Goal: Complete application form: Complete application form

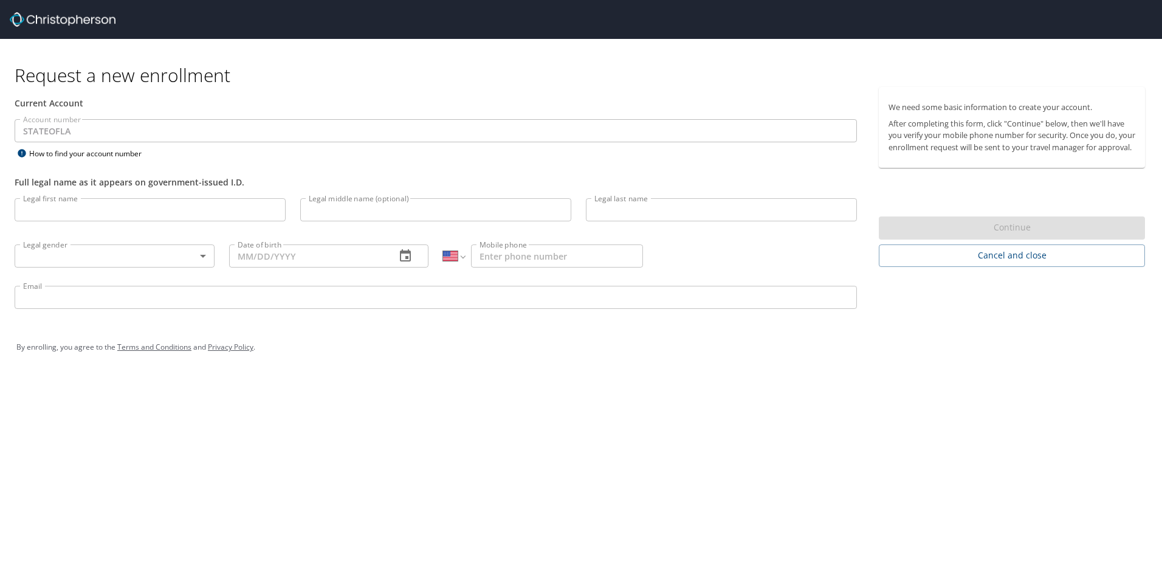
select select "US"
click at [33, 216] on input "Legal first name" at bounding box center [150, 209] width 271 height 23
type input "C"
select select "US"
click at [35, 212] on input "Legal first name" at bounding box center [150, 209] width 271 height 23
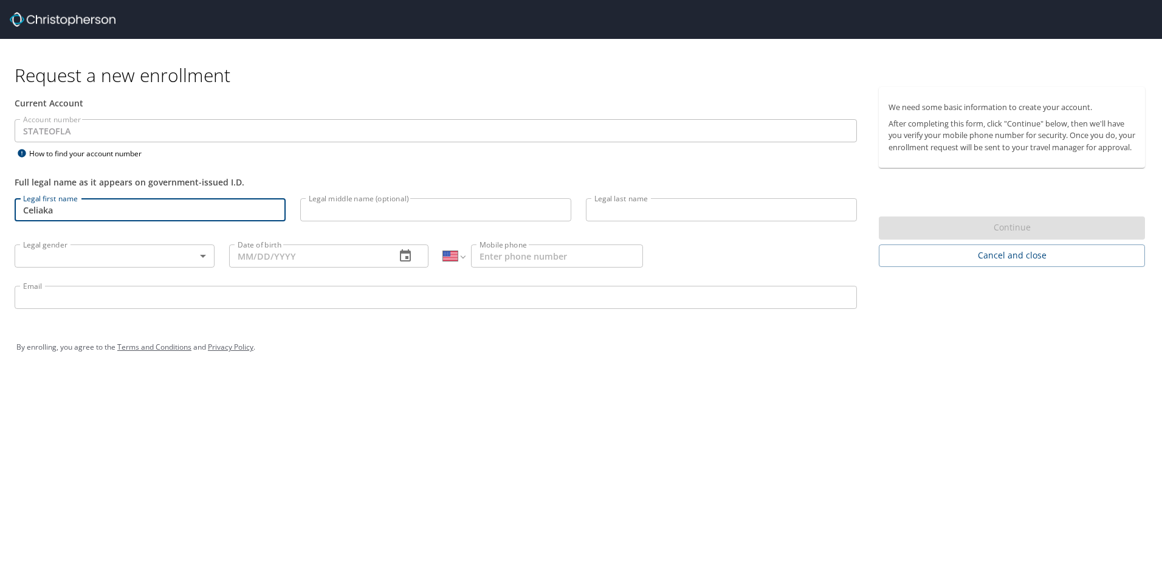
type input "Celiaka"
drag, startPoint x: 419, startPoint y: 207, endPoint x: 440, endPoint y: 203, distance: 21.1
click at [419, 207] on input "Legal middle name (optional)" at bounding box center [435, 209] width 271 height 23
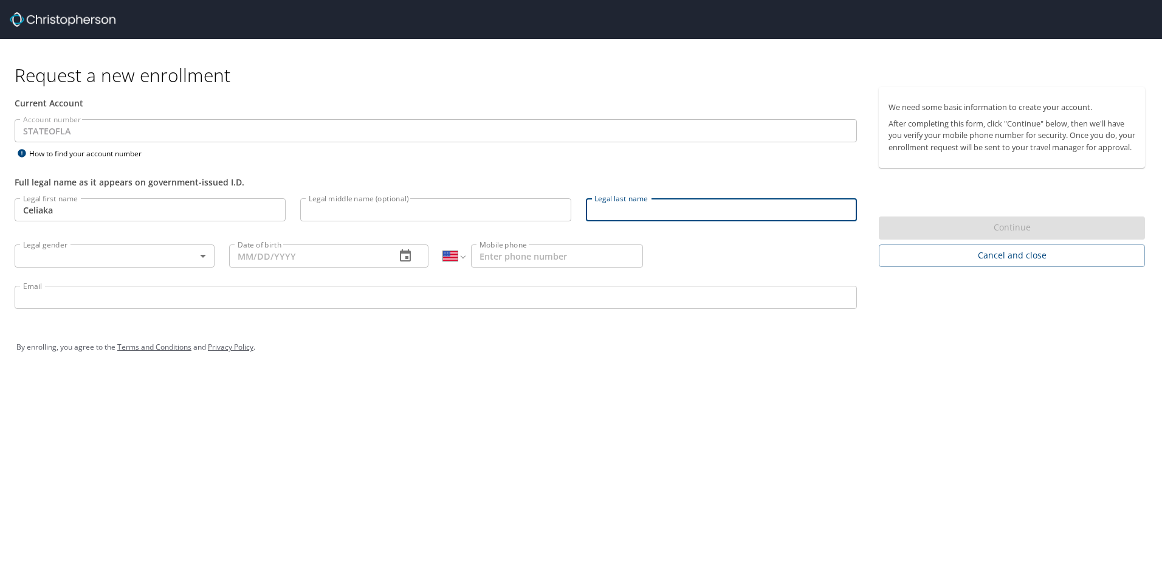
click at [618, 210] on input "Legal last name" at bounding box center [721, 209] width 271 height 23
type input "Murphy"
click at [171, 253] on body "Request a new enrollment Current Account Account number STATEOFLA Account numbe…" at bounding box center [581, 292] width 1162 height 585
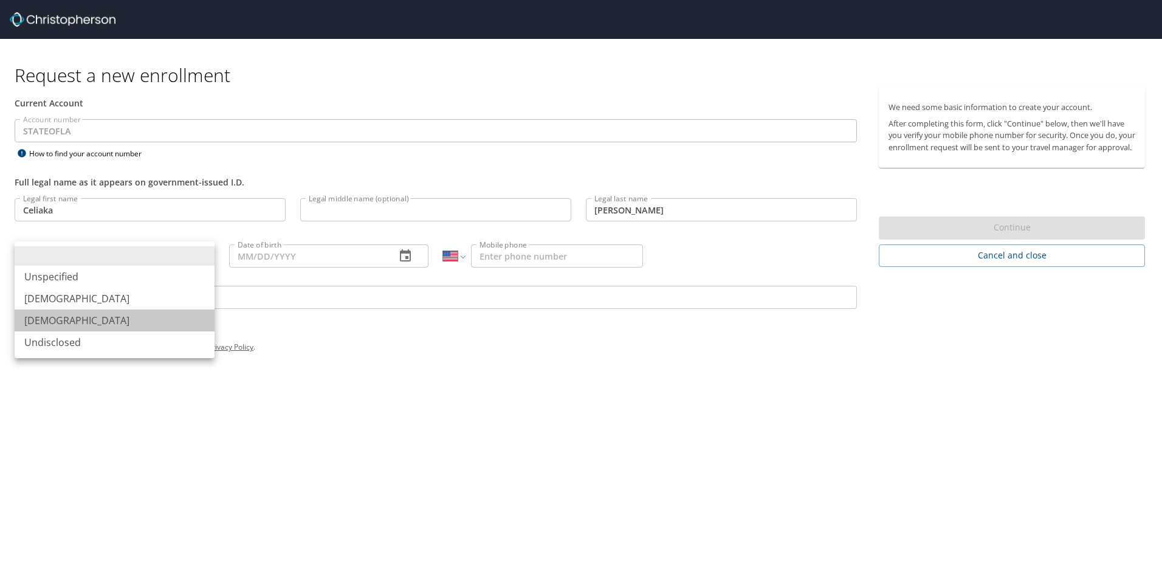
click at [85, 320] on li "Female" at bounding box center [115, 320] width 200 height 22
type input "Female"
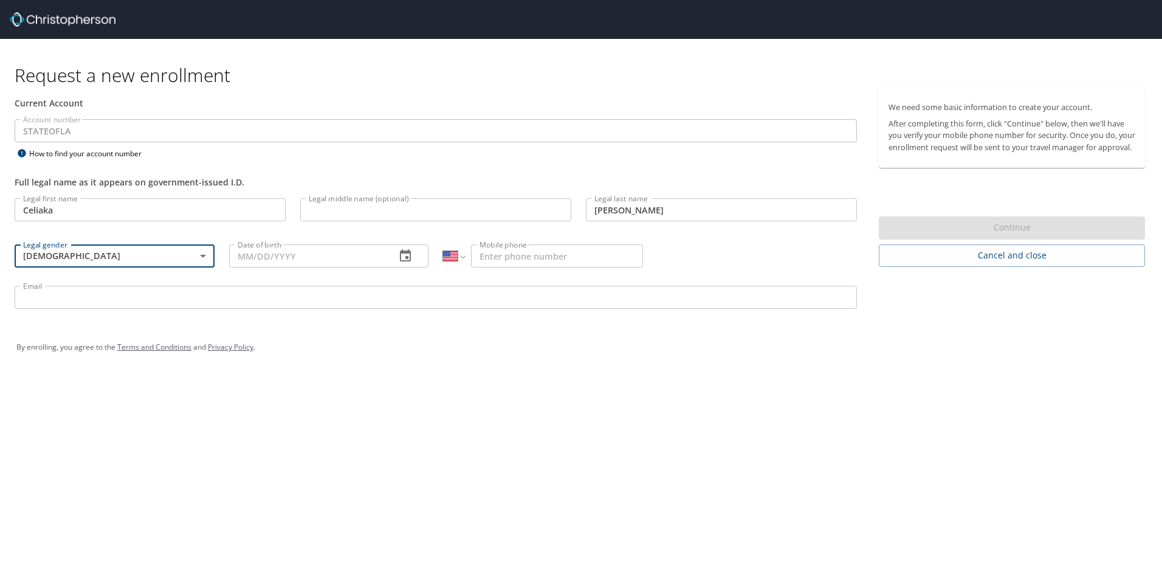
click at [334, 258] on input "Date of birth" at bounding box center [307, 255] width 157 height 23
click at [401, 257] on icon "button" at bounding box center [405, 255] width 11 height 12
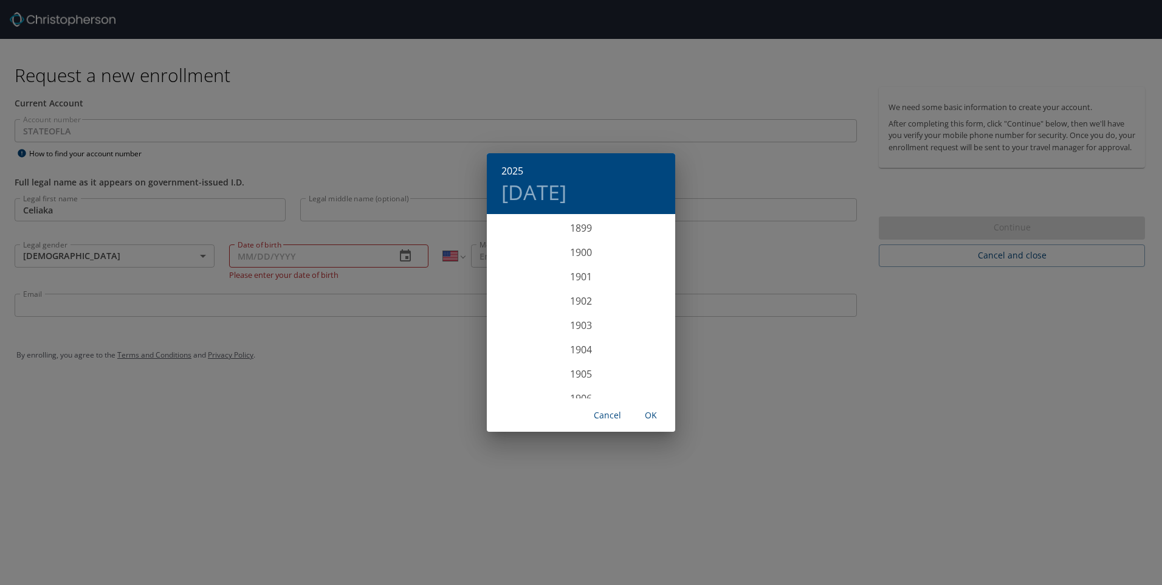
scroll to position [2991, 0]
drag, startPoint x: 240, startPoint y: 255, endPoint x: 295, endPoint y: 262, distance: 55.7
click at [241, 255] on div "2025 Wed, Oct 8 1899 1900 1901 1902 1903 1904 1905 1906 1907 1908 1909 1910 191…" at bounding box center [581, 292] width 1162 height 585
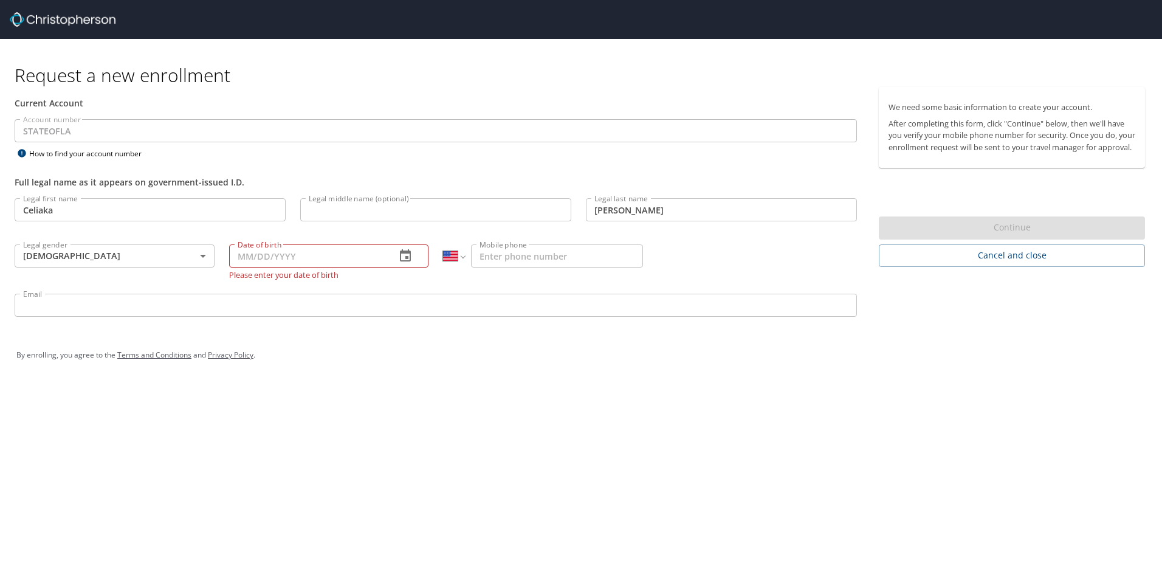
click at [250, 262] on input "Date of birth" at bounding box center [307, 255] width 157 height 23
type input "12/12/1966"
click at [570, 251] on input "Mobile phone" at bounding box center [557, 255] width 172 height 23
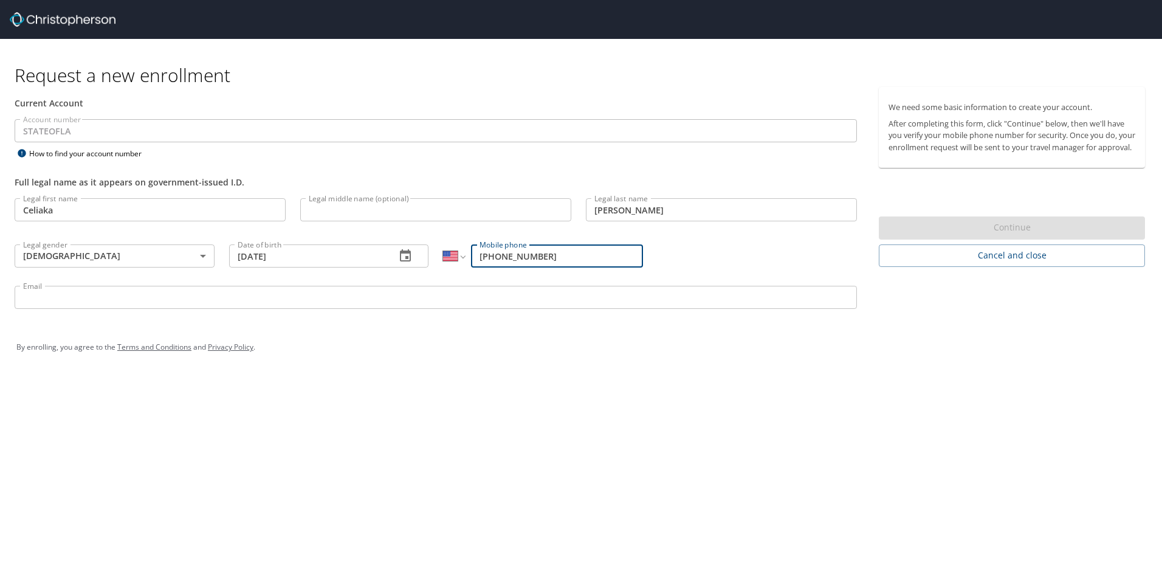
type input "(225) 278-5087"
click at [69, 302] on input "Email" at bounding box center [436, 297] width 843 height 23
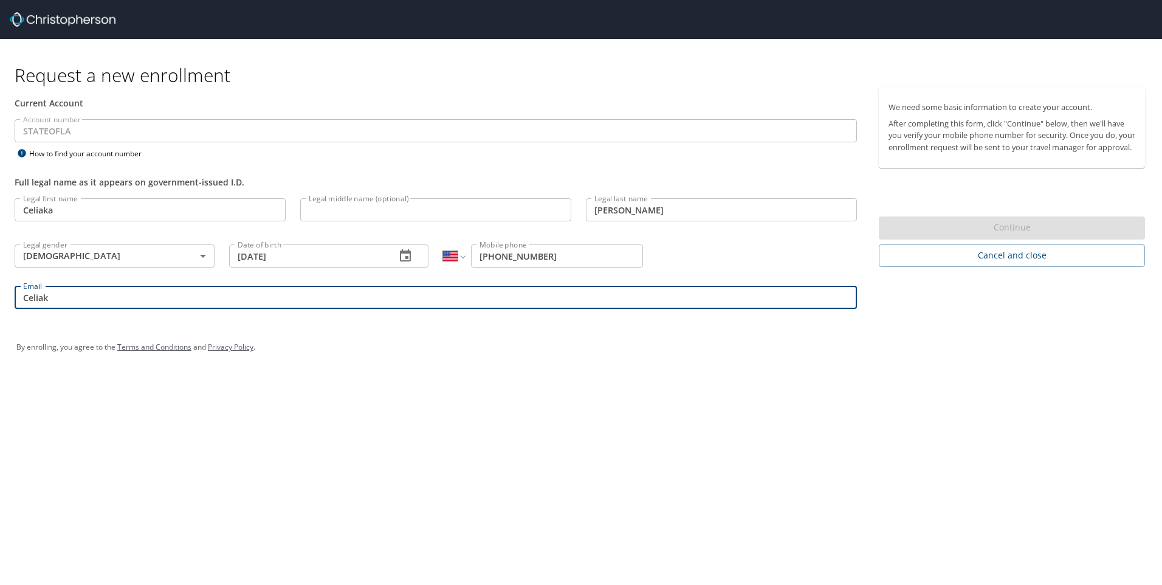
click at [148, 441] on div "Request a new enrollment Current Account Account number STATEOFLA Account numbe…" at bounding box center [581, 292] width 1162 height 585
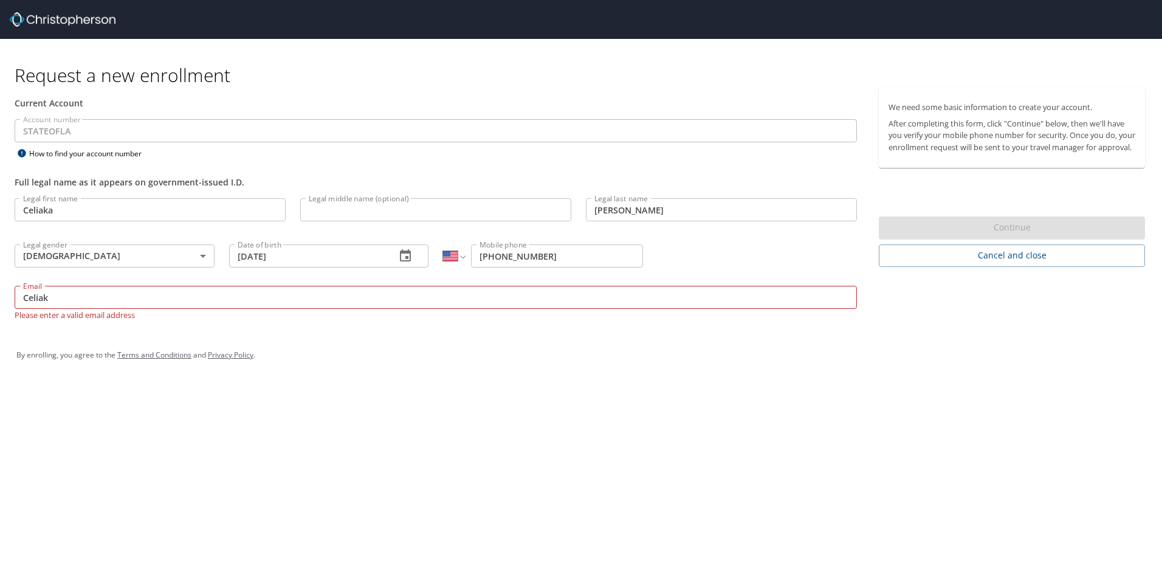
click at [49, 294] on input "Celiak" at bounding box center [436, 297] width 843 height 23
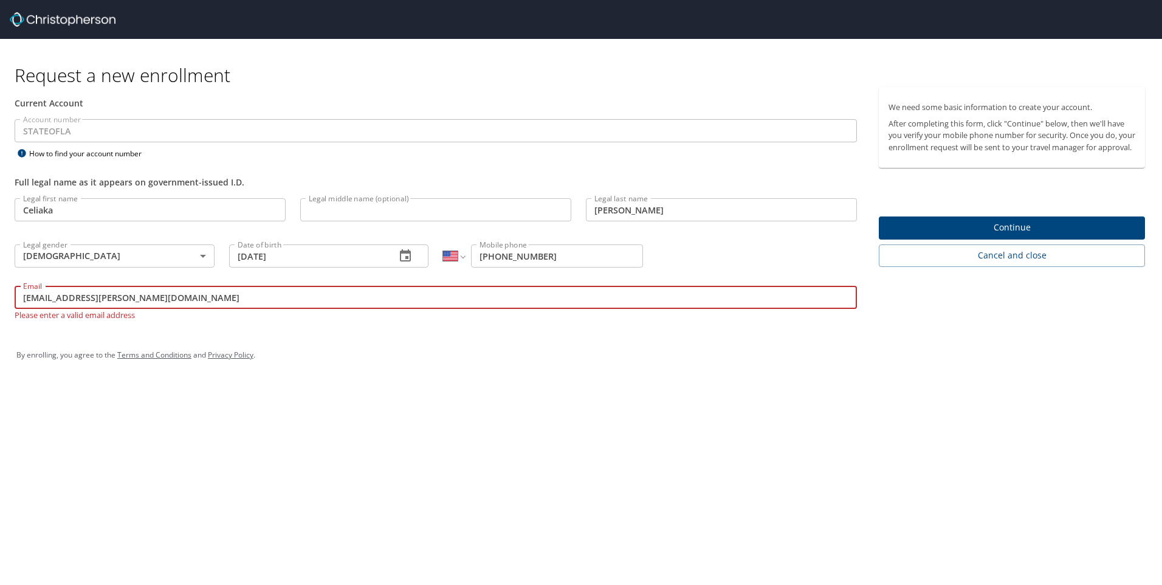
type input "Celiaka.murphy@la.gov"
click at [295, 397] on div "Request a new enrollment Current Account Account number STATEOFLA Account numbe…" at bounding box center [581, 292] width 1162 height 585
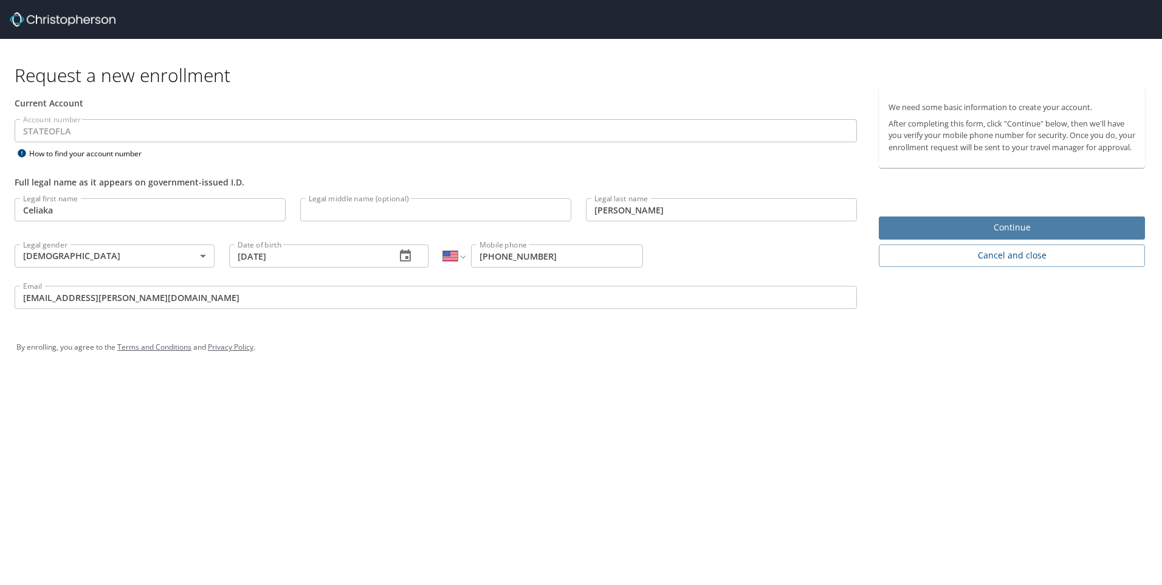
click at [1026, 235] on span "Continue" at bounding box center [1012, 227] width 247 height 15
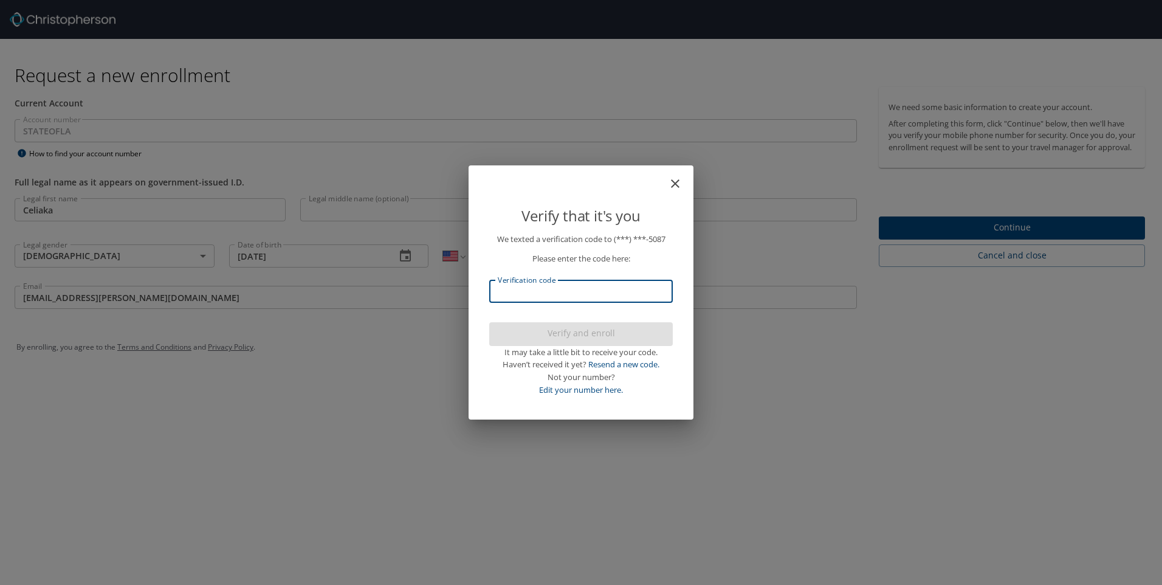
click at [526, 290] on input "Verification code" at bounding box center [581, 291] width 184 height 23
type input "115191"
click at [612, 330] on span "Verify and enroll" at bounding box center [581, 333] width 164 height 15
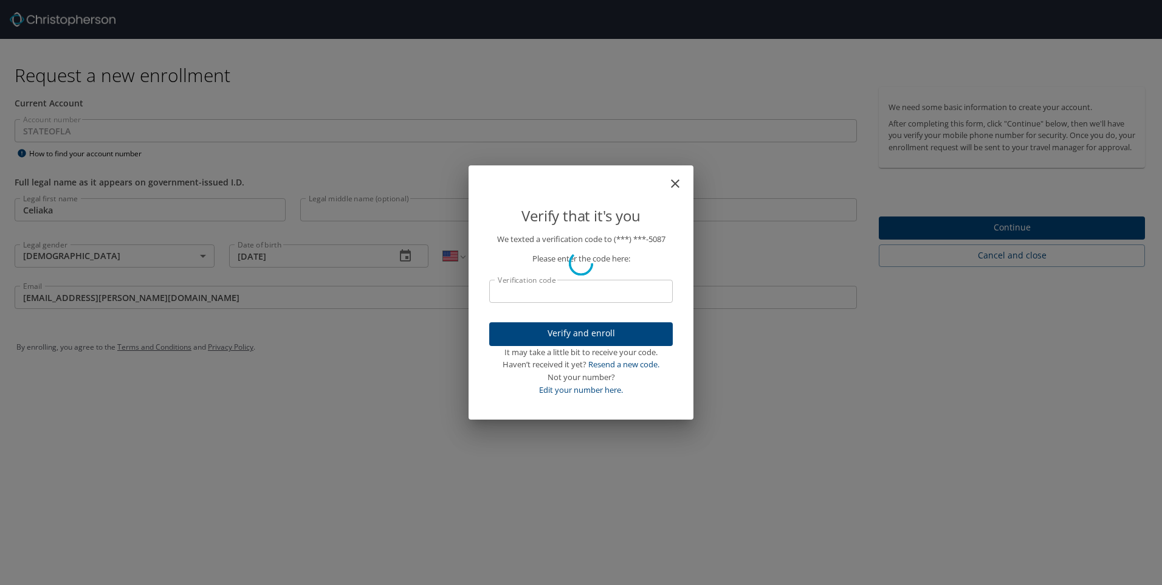
click at [1022, 237] on div "Verify that it's you We texted a verification code to (***) ***- 5087 Please en…" at bounding box center [581, 292] width 1162 height 585
click at [1019, 241] on div "Verify that it's you We texted a verification code to (***) ***- 5087 Please en…" at bounding box center [581, 292] width 1162 height 585
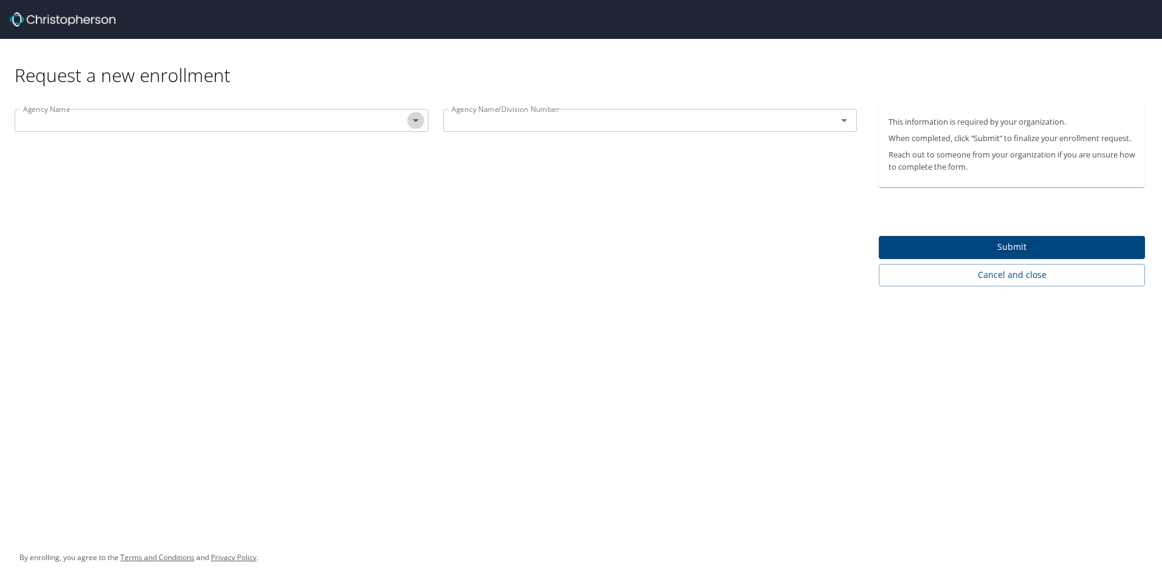
click at [419, 120] on icon "Open" at bounding box center [416, 120] width 15 height 15
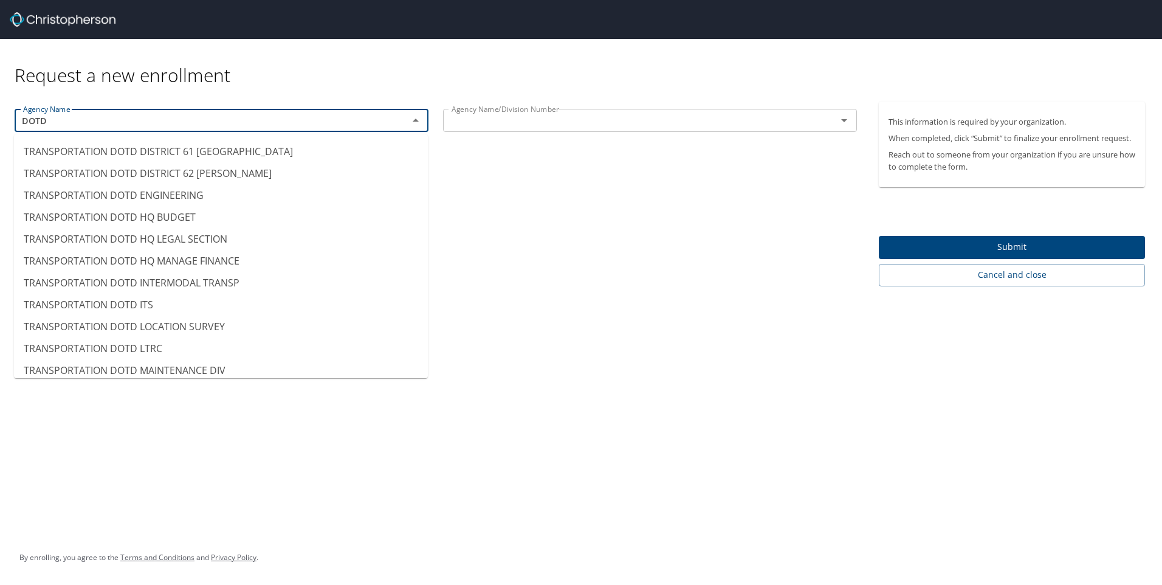
scroll to position [226, 0]
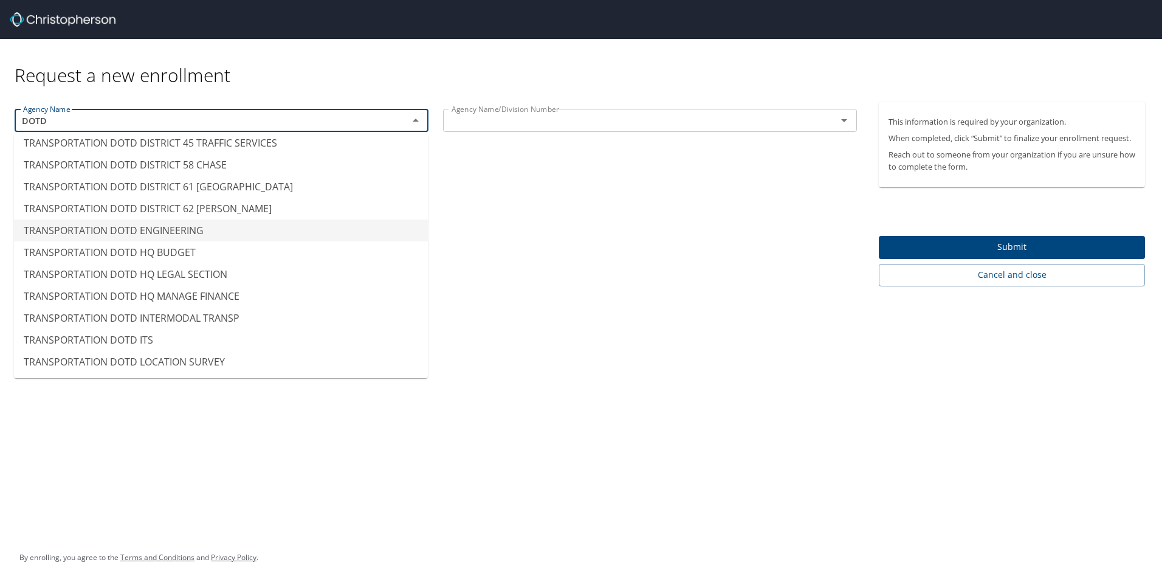
click at [196, 227] on li "TRANSPORTATION DOTD ENGINEERING" at bounding box center [221, 230] width 414 height 22
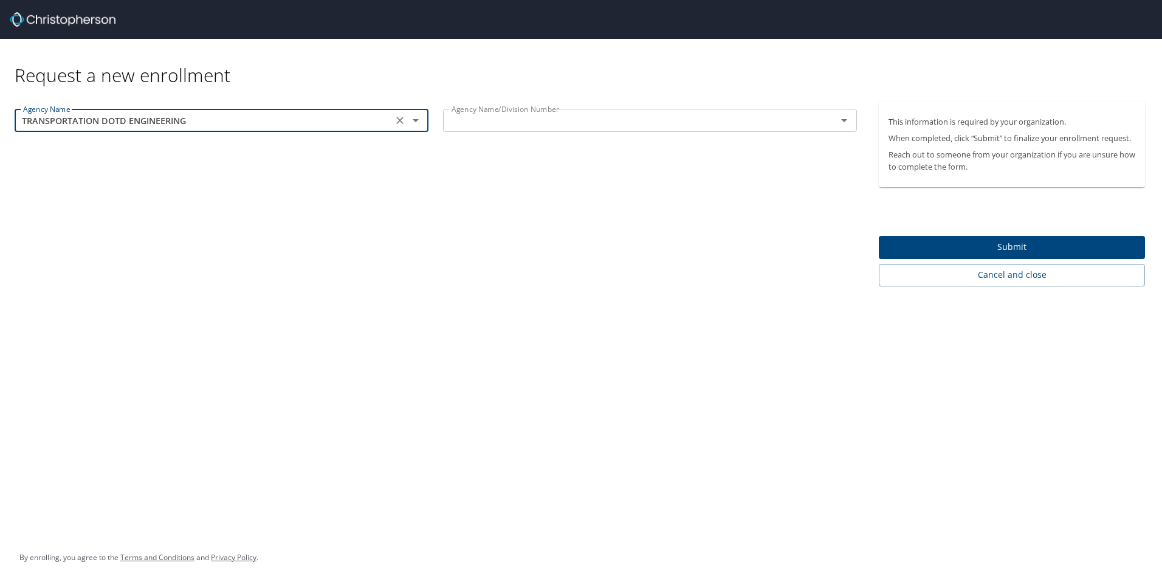
type input "TRANSPORTATION DOTD ENGINEERING"
click at [466, 128] on input "text" at bounding box center [632, 120] width 371 height 16
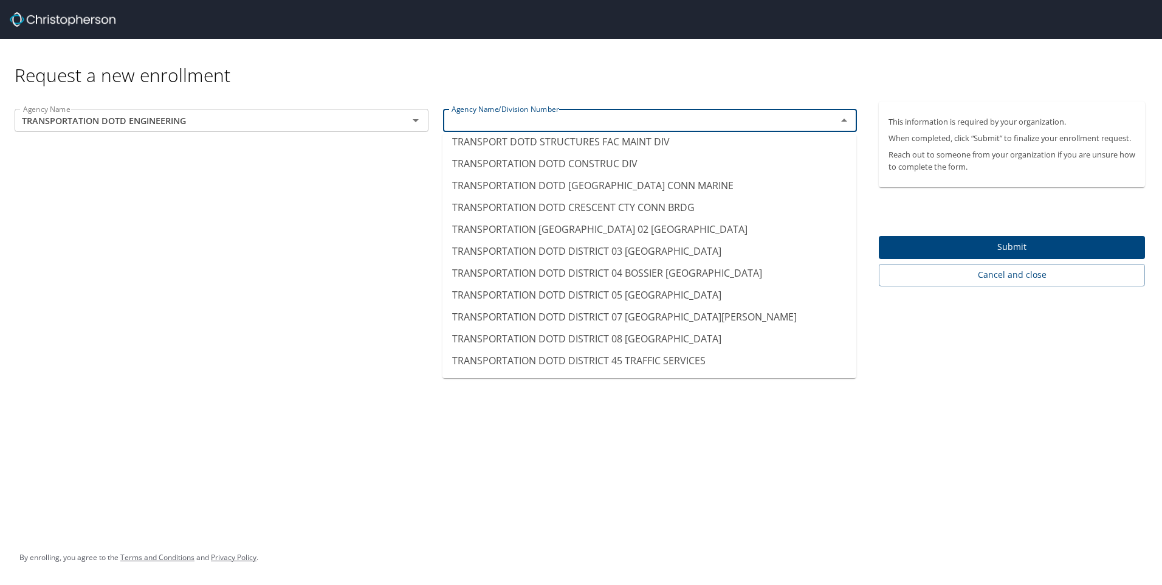
scroll to position [10579, 0]
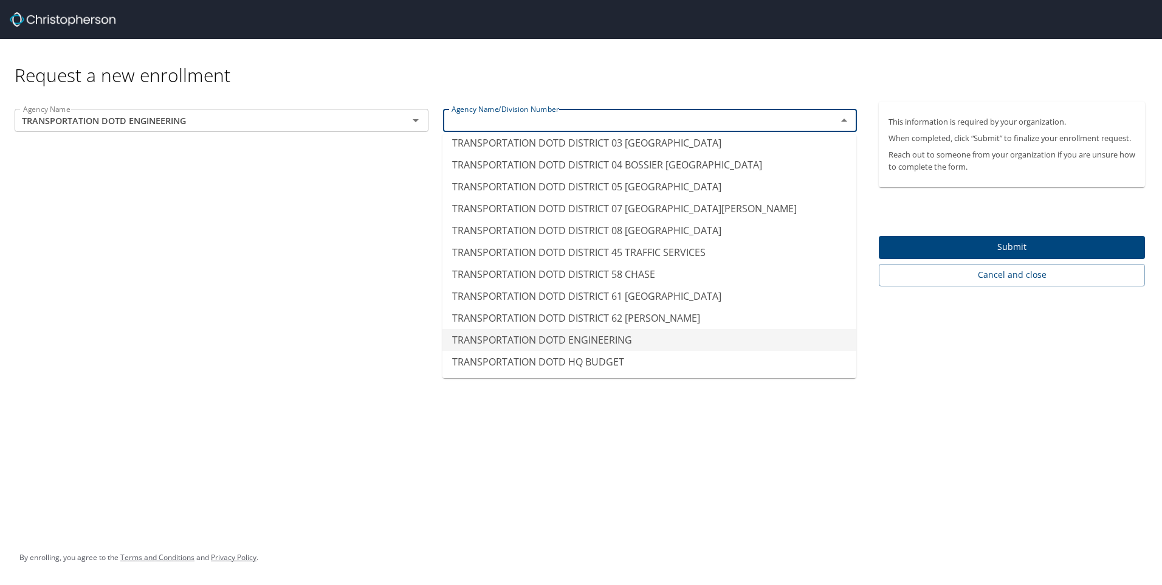
click at [604, 338] on li "TRANSPORTATION DOTD ENGINEERING" at bounding box center [650, 340] width 414 height 22
type input "TRANSPORTATION DOTD ENGINEERING"
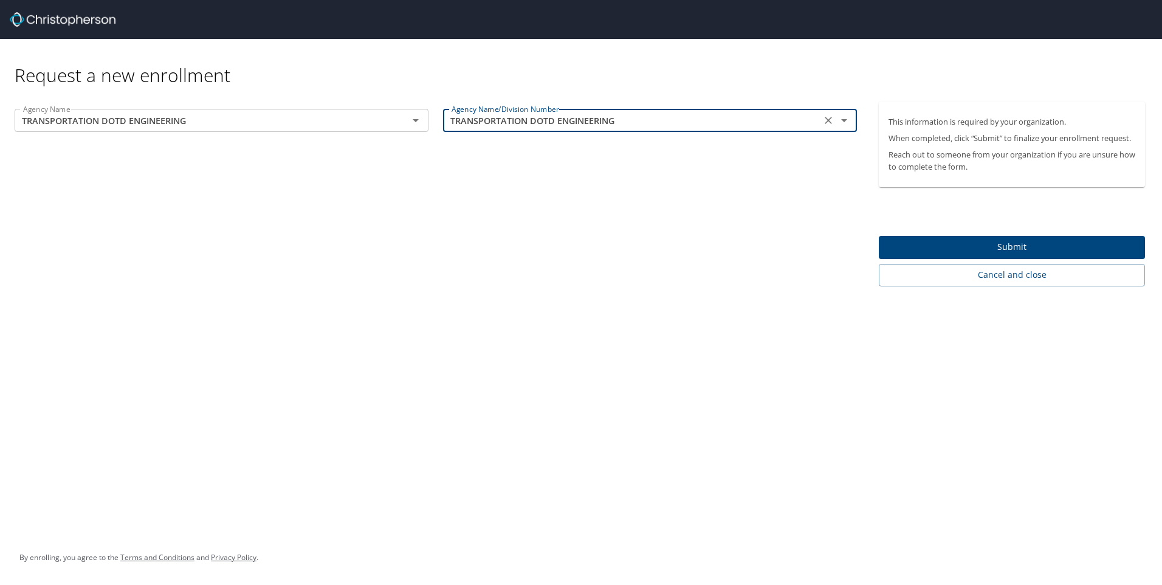
click at [1023, 246] on span "Submit" at bounding box center [1012, 247] width 247 height 15
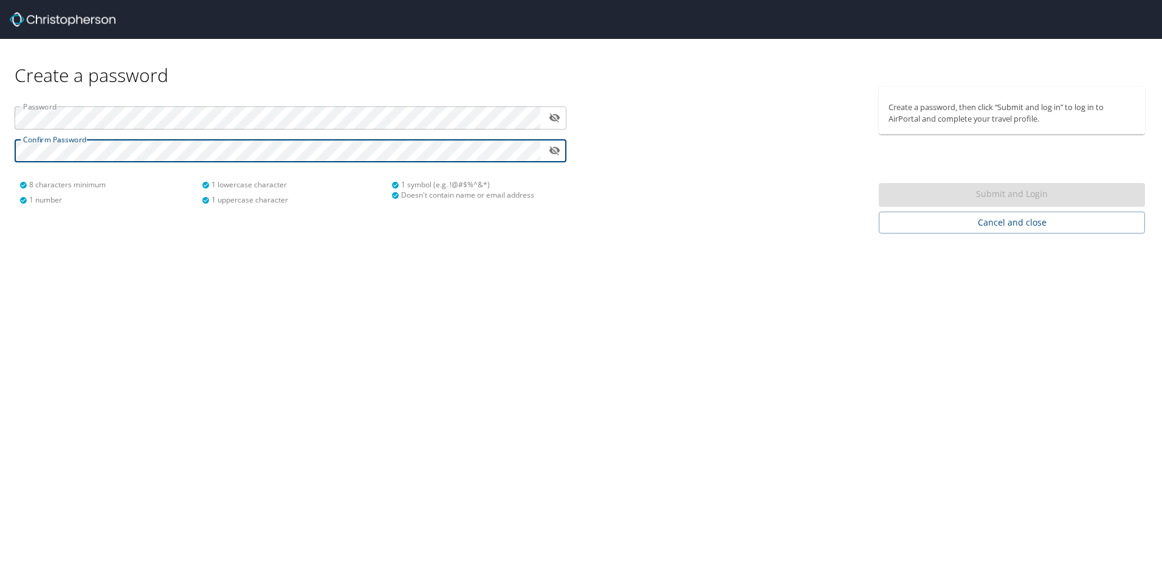
click at [554, 114] on icon "toggle password visibility" at bounding box center [555, 118] width 12 height 12
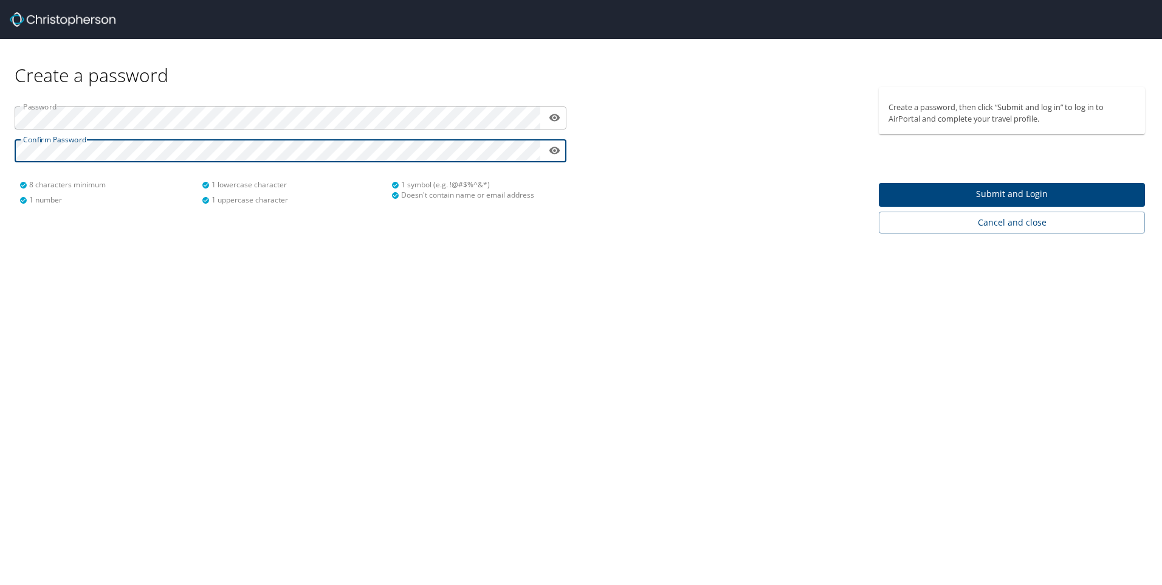
click at [1029, 193] on span "Submit and Login" at bounding box center [1012, 194] width 247 height 15
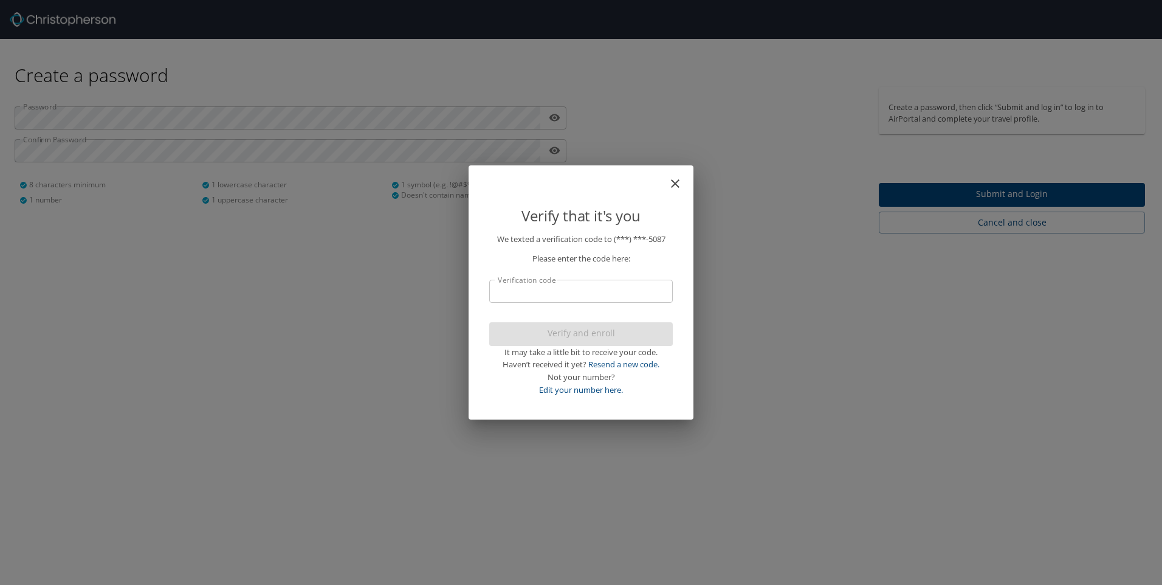
click at [509, 297] on input "Verification code" at bounding box center [581, 291] width 184 height 23
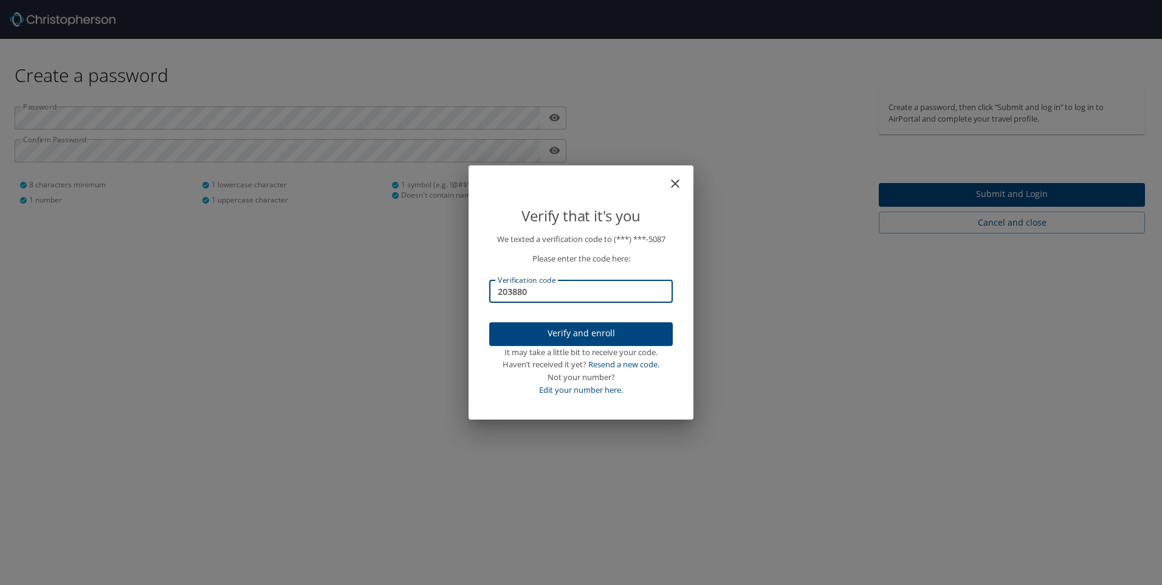
type input "203880"
click at [586, 333] on span "Verify and enroll" at bounding box center [581, 333] width 164 height 15
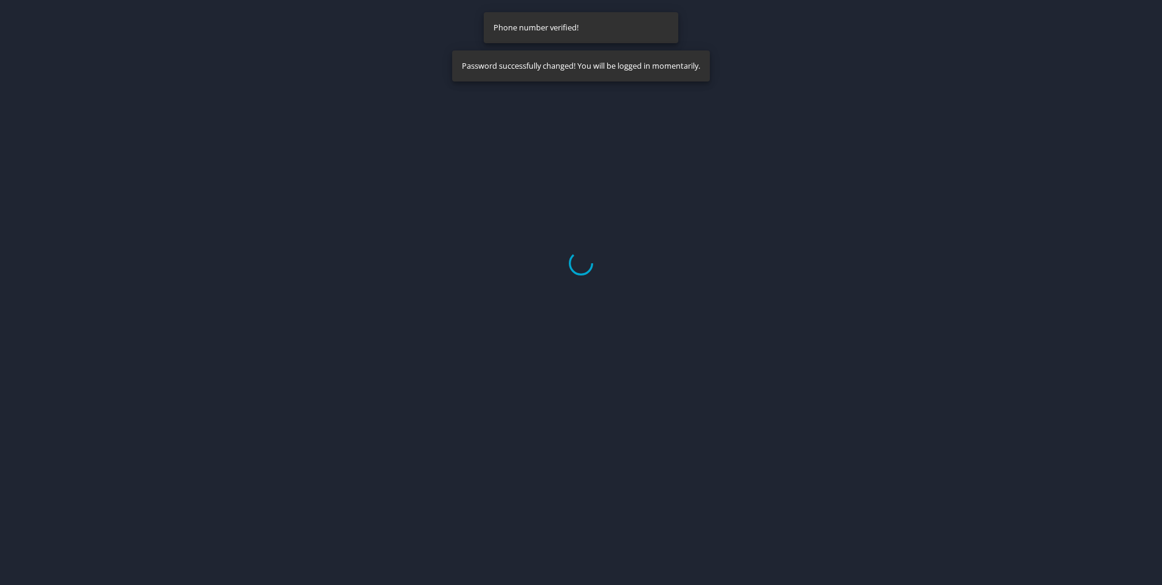
select select "US"
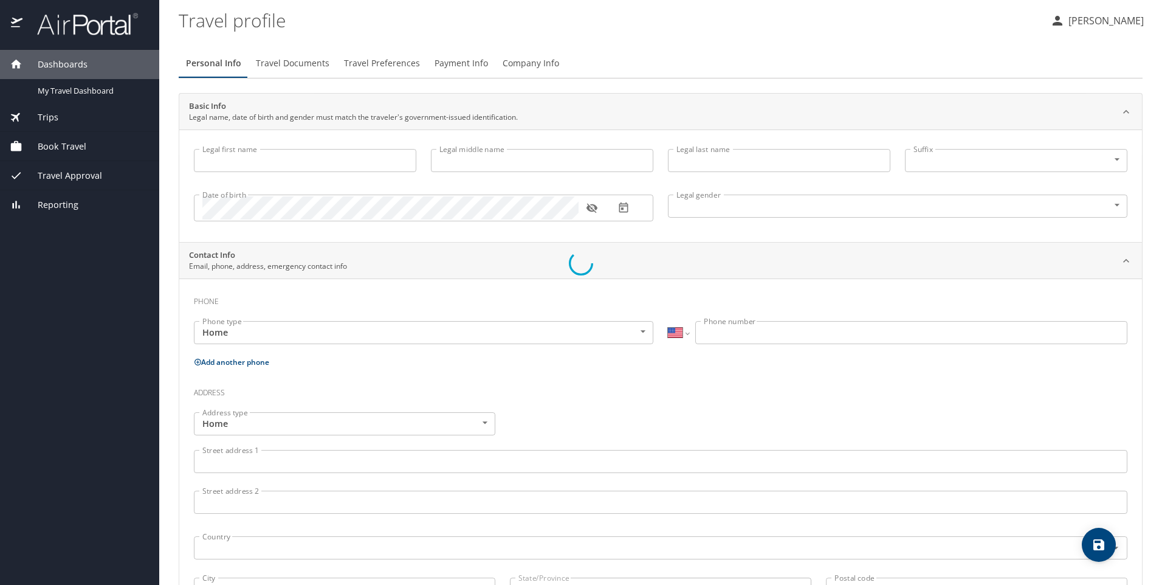
type input "Celiaka"
type input "Murphy"
type input "Female"
select select "US"
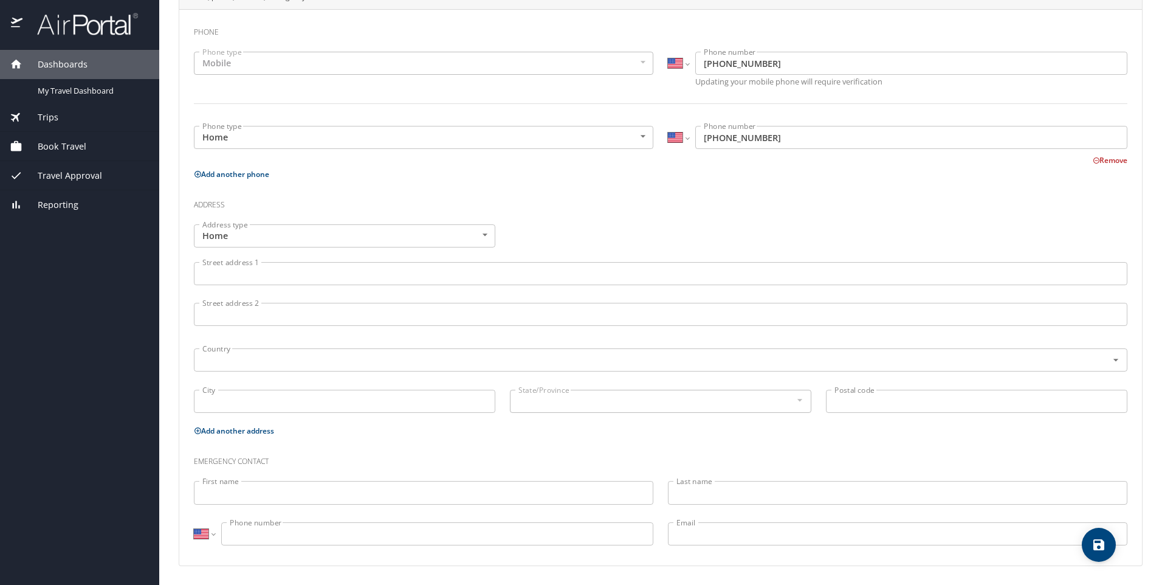
scroll to position [270, 0]
click at [235, 280] on input "Street address 1" at bounding box center [661, 272] width 934 height 23
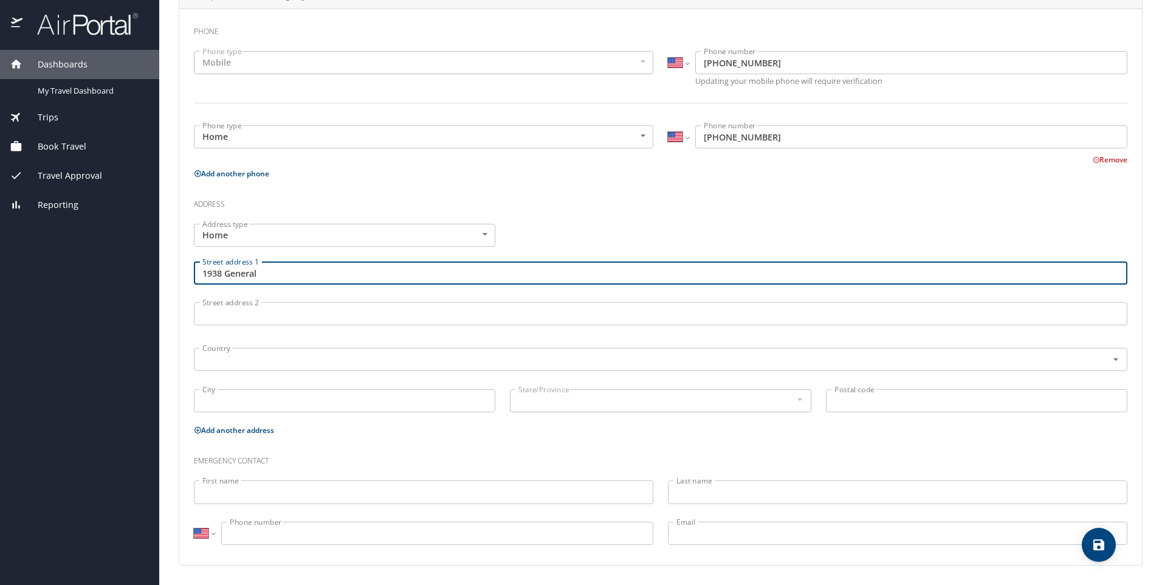
click at [353, 273] on input "1938 General" at bounding box center [661, 272] width 934 height 23
click at [588, 232] on div "Address type Home Home Address type Street address 1 1938 General Street addres…" at bounding box center [661, 319] width 948 height 206
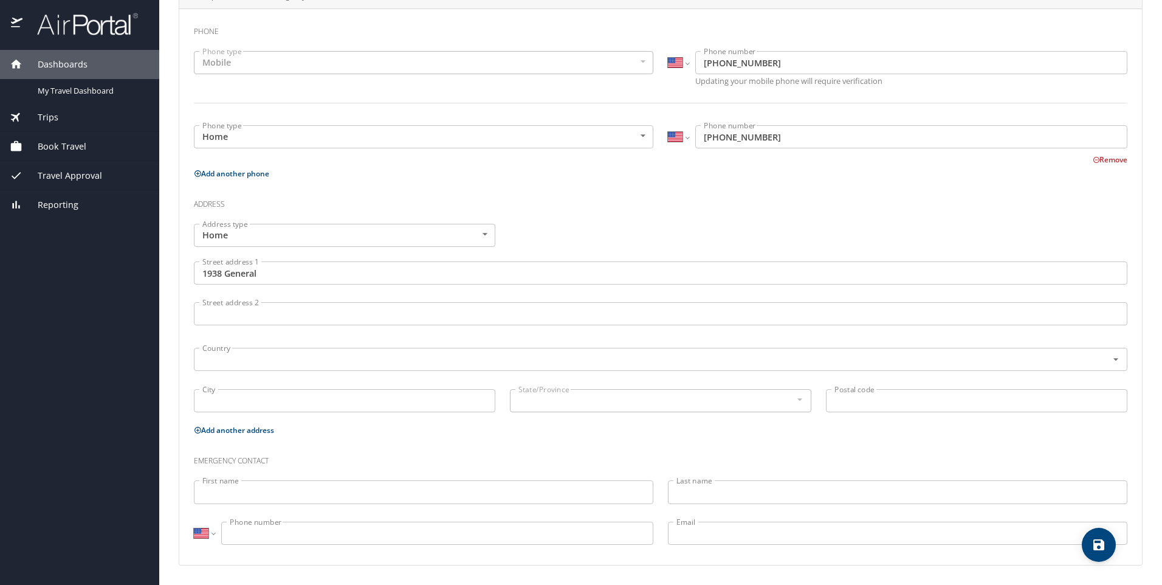
click at [294, 274] on input "1938 General" at bounding box center [661, 272] width 934 height 23
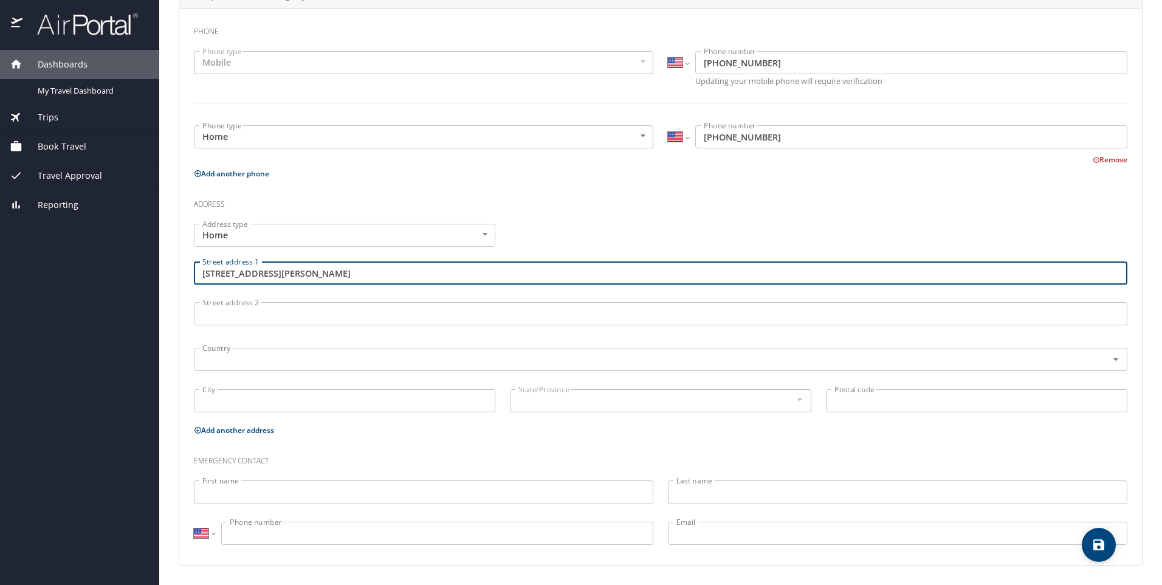
type input "1938 General Mouton Avenue"
click at [601, 210] on h3 "Address" at bounding box center [661, 201] width 934 height 21
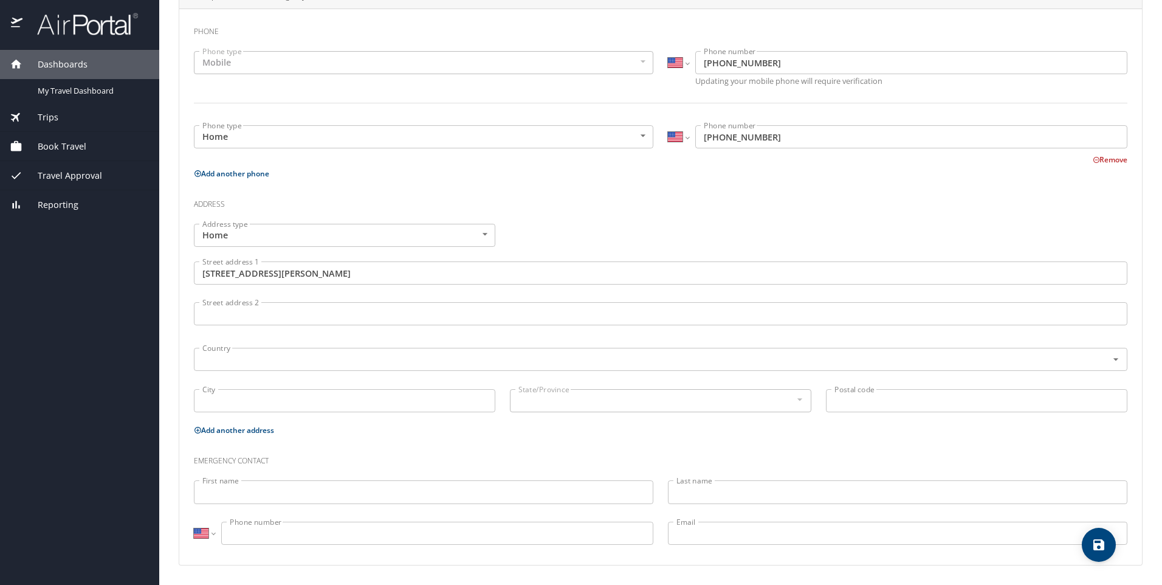
click at [251, 399] on input "City" at bounding box center [345, 400] width 302 height 23
type input "Baton Rouge"
click at [793, 402] on div at bounding box center [799, 399] width 13 height 15
click at [795, 398] on div at bounding box center [799, 399] width 13 height 15
click at [1023, 399] on input "Postal code" at bounding box center [977, 400] width 302 height 23
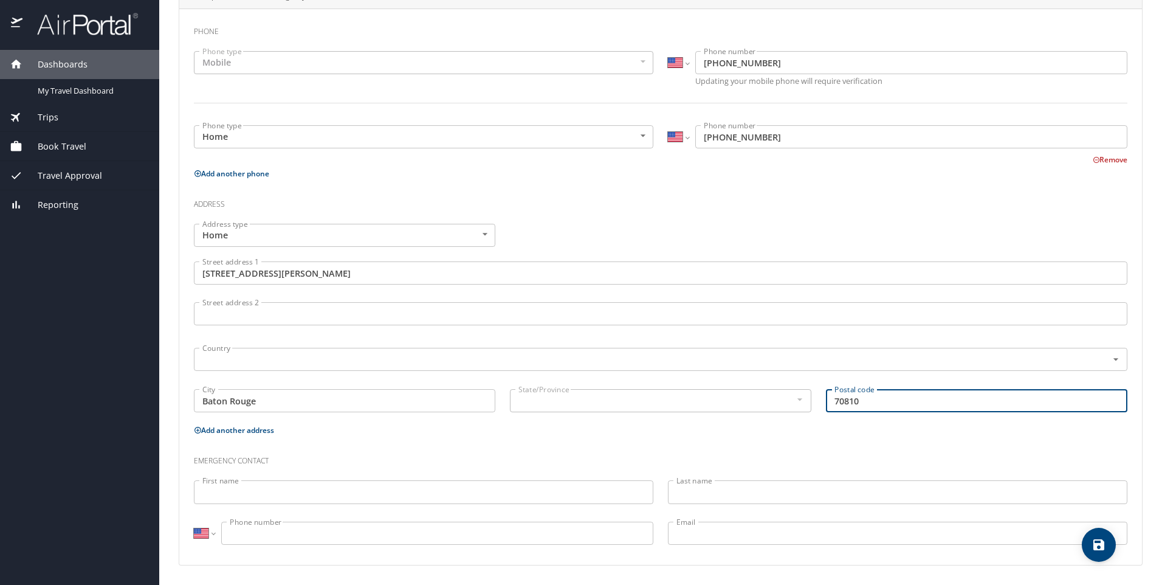
type input "70810"
drag, startPoint x: 421, startPoint y: 449, endPoint x: 705, endPoint y: 430, distance: 284.5
click at [421, 449] on h3 "Emergency contact" at bounding box center [661, 457] width 934 height 21
click at [290, 492] on input "First name" at bounding box center [424, 491] width 460 height 23
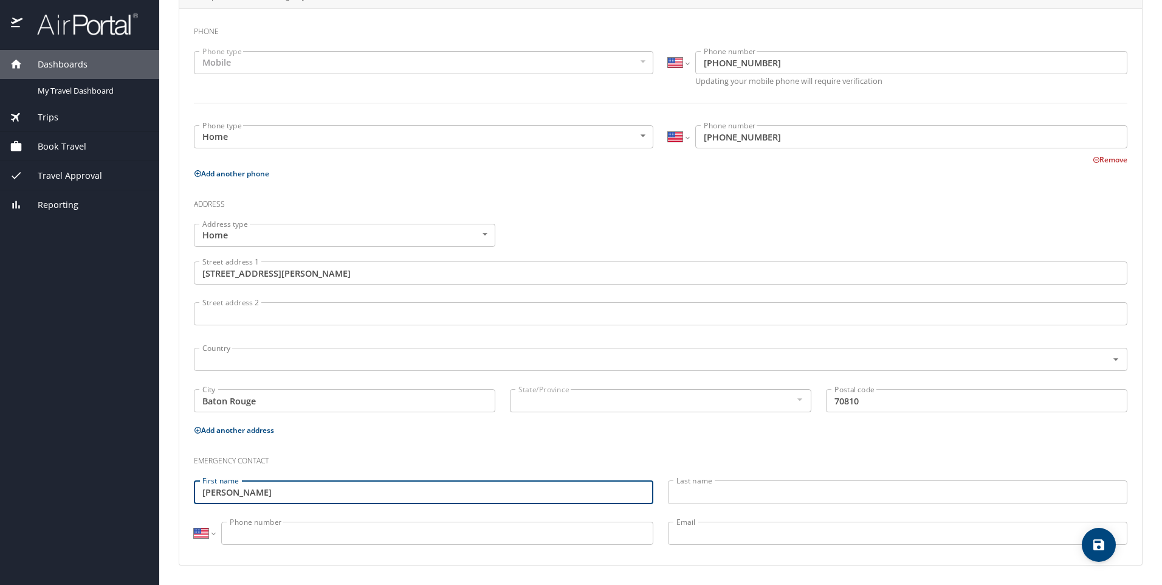
type input "Freddie"
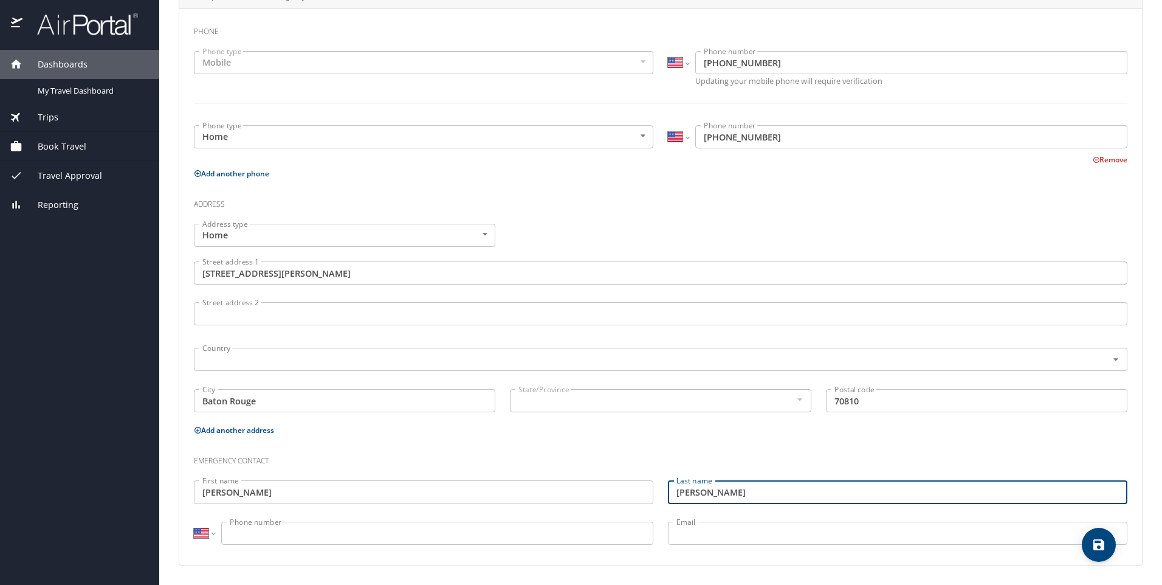
type input "Murphy"
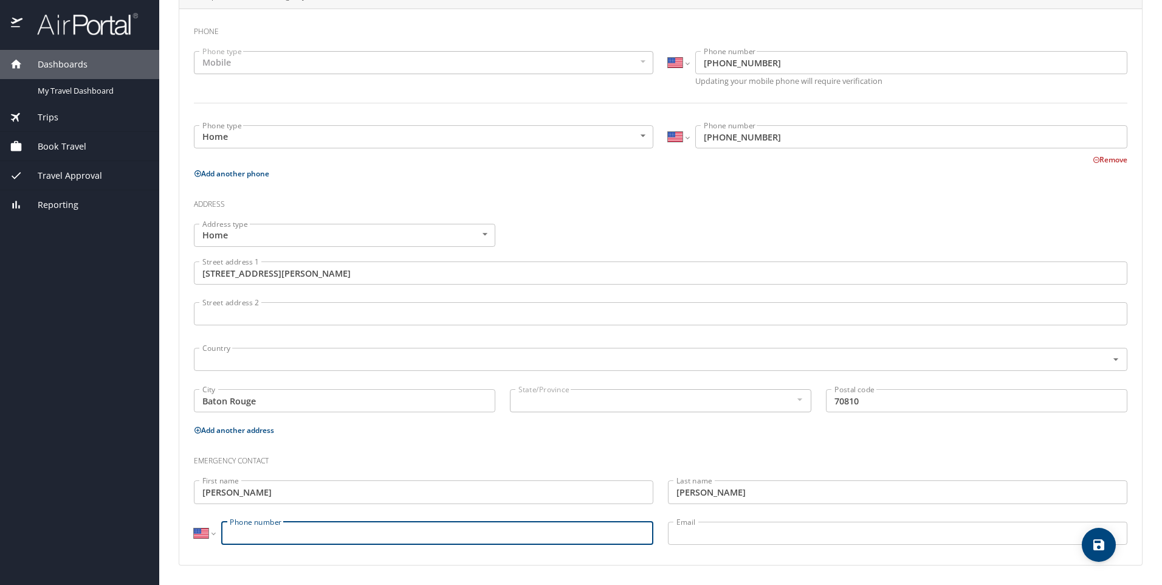
drag, startPoint x: 318, startPoint y: 537, endPoint x: 390, endPoint y: 545, distance: 72.2
click at [318, 537] on input "Phone number" at bounding box center [437, 533] width 432 height 23
type input "(225) 354-9215"
click at [1097, 452] on h3 "Emergency contact" at bounding box center [661, 457] width 934 height 21
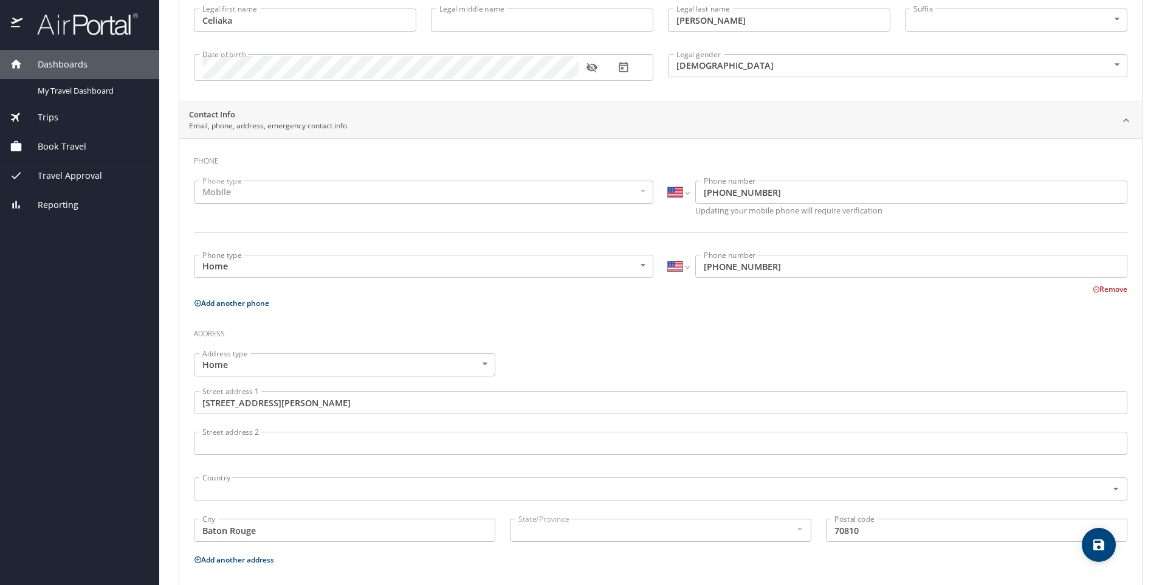
scroll to position [0, 0]
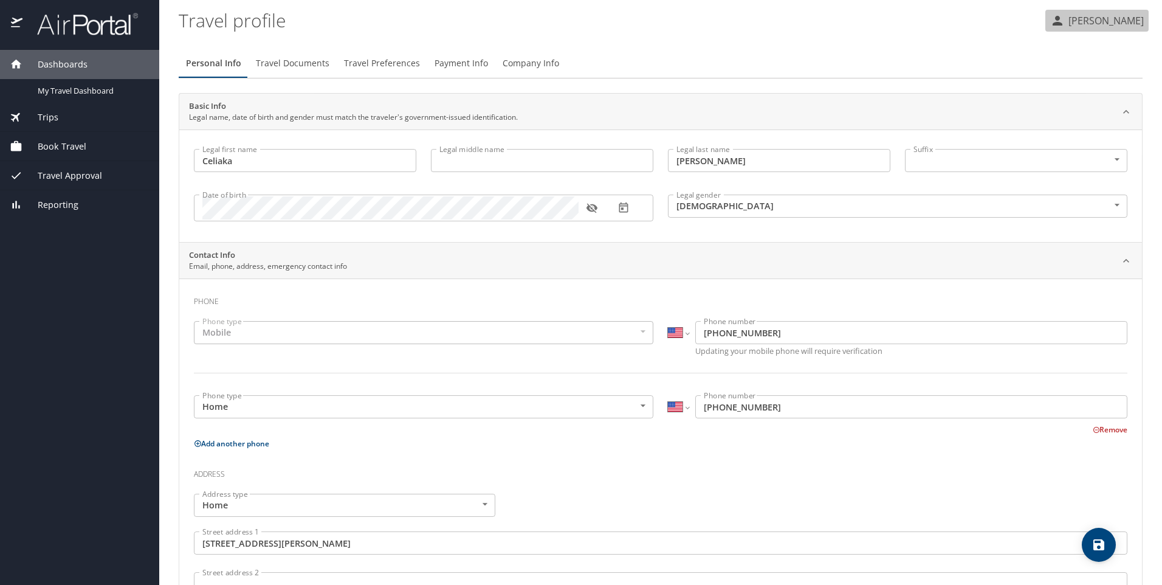
click at [1126, 21] on p "[PERSON_NAME]" at bounding box center [1104, 20] width 79 height 15
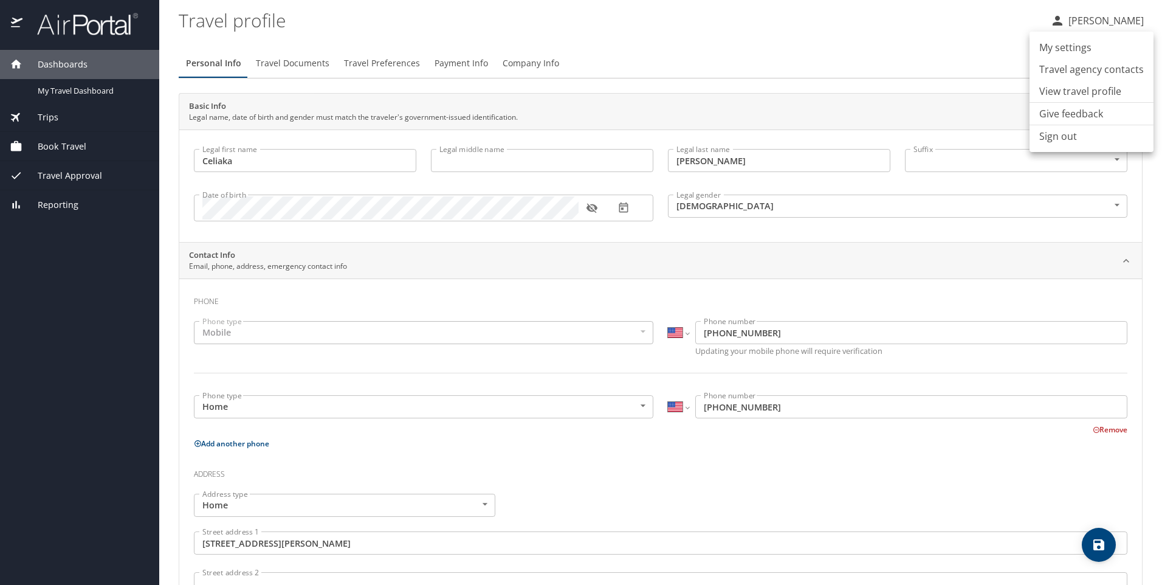
click at [1048, 46] on li "My settings" at bounding box center [1092, 47] width 124 height 22
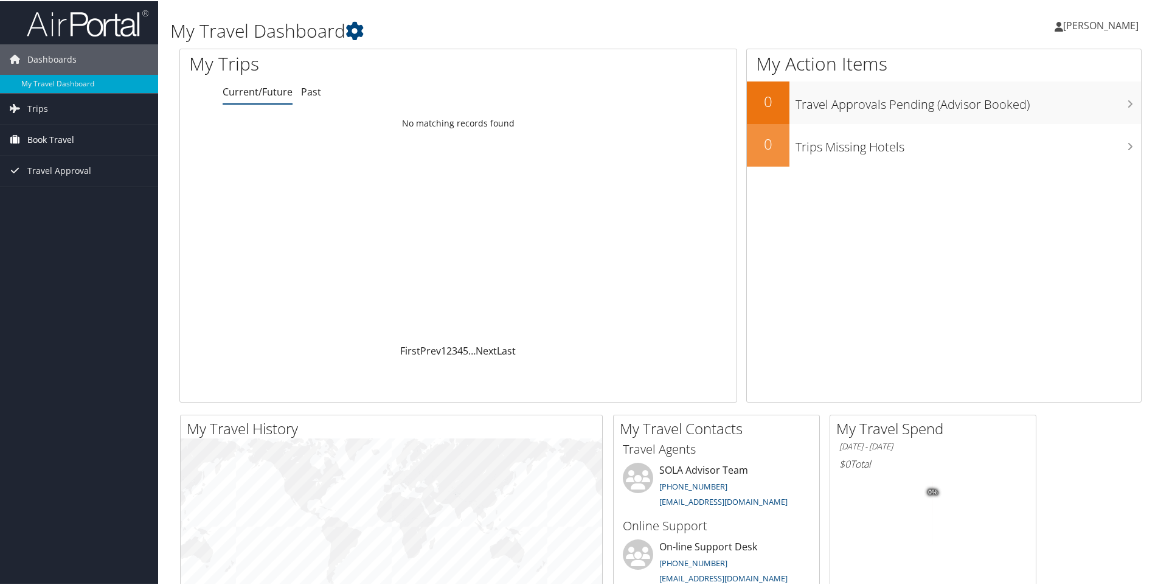
click at [67, 139] on span "Book Travel" at bounding box center [50, 138] width 47 height 30
click at [44, 199] on link "Book/Manage Online Trips" at bounding box center [79, 199] width 158 height 18
click at [1093, 24] on span "[PERSON_NAME]" at bounding box center [1100, 24] width 75 height 13
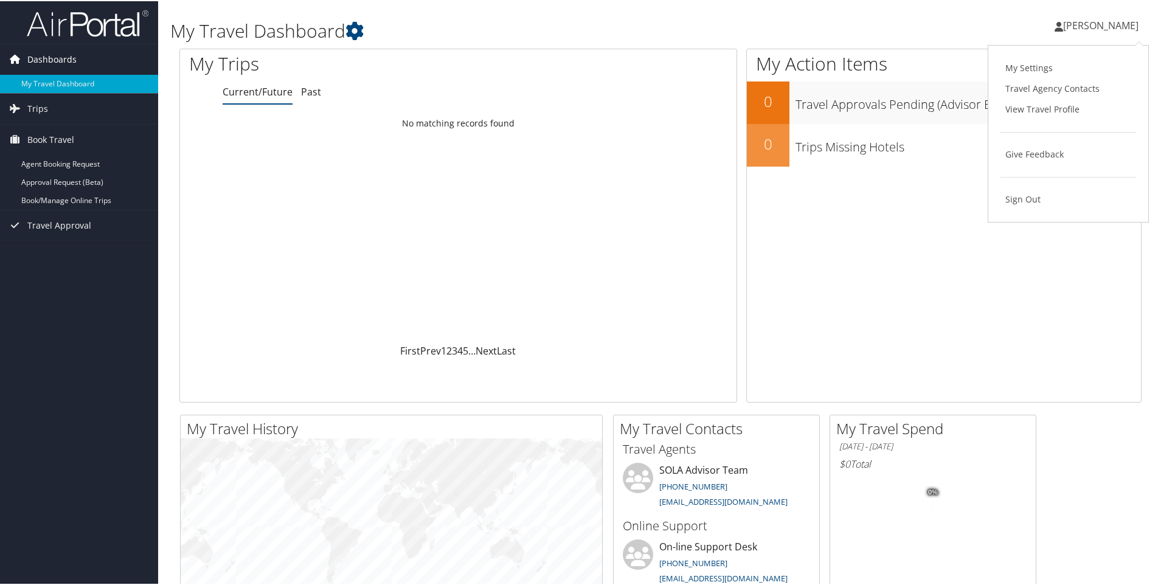
click at [41, 56] on span "Dashboards" at bounding box center [51, 58] width 49 height 30
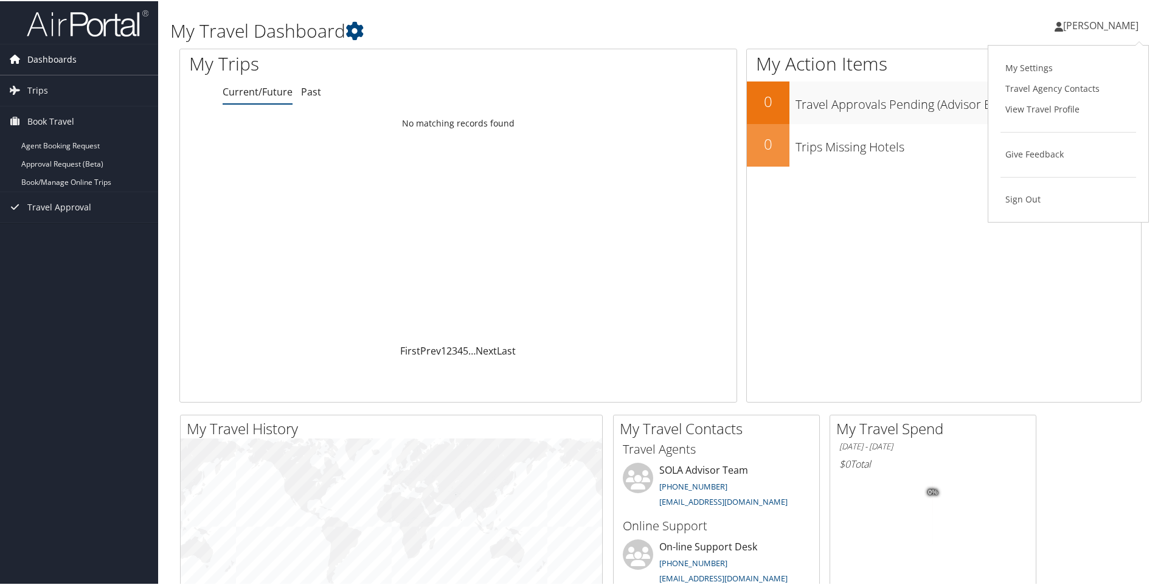
click at [44, 54] on span "Dashboards" at bounding box center [51, 58] width 49 height 30
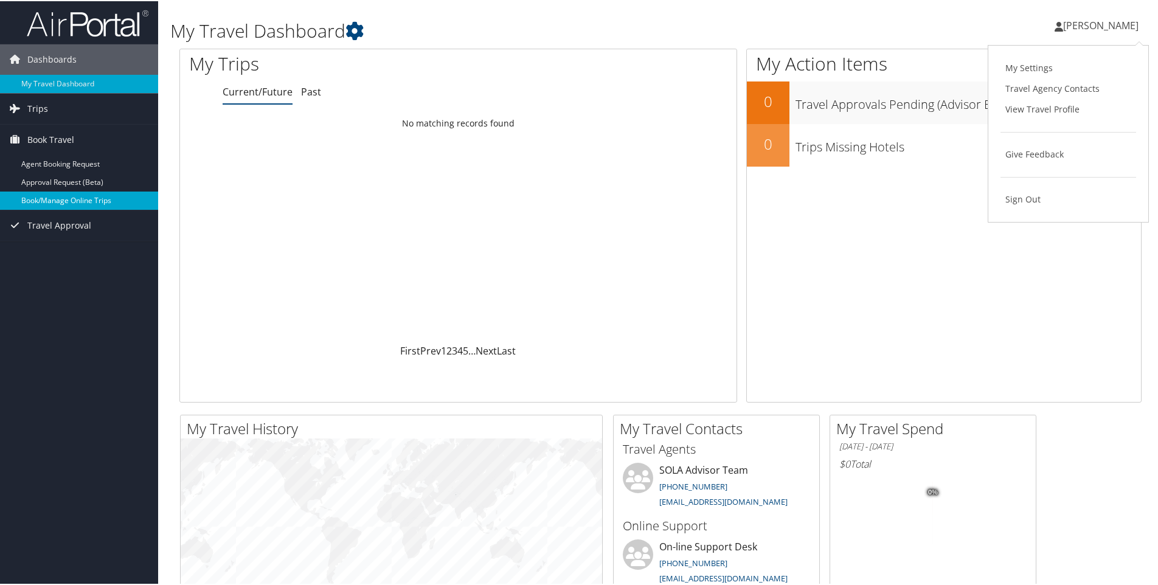
click at [97, 199] on link "Book/Manage Online Trips" at bounding box center [79, 199] width 158 height 18
